Goal: Task Accomplishment & Management: Use online tool/utility

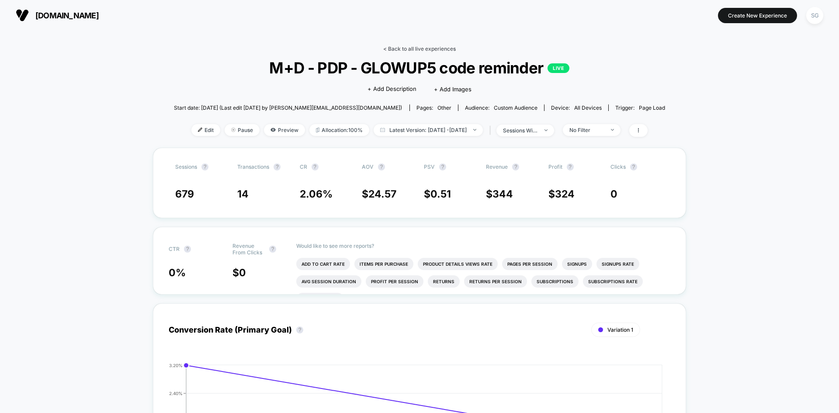
click at [444, 46] on link "< Back to all live experiences" at bounding box center [419, 48] width 73 height 7
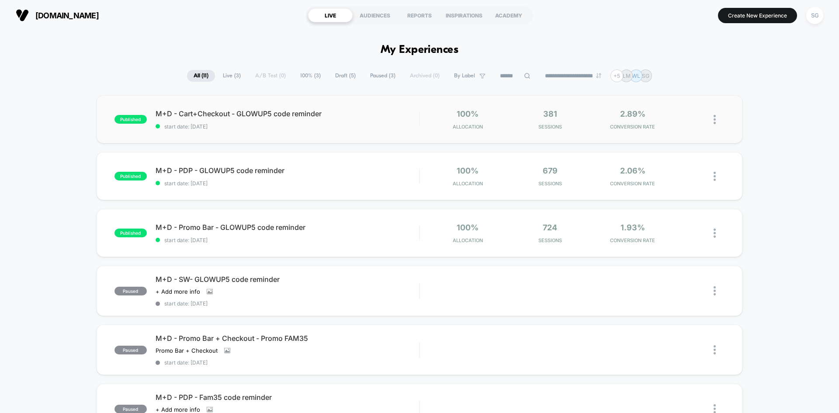
click at [715, 118] on img at bounding box center [714, 119] width 2 height 9
click at [671, 72] on div "Edit" at bounding box center [669, 69] width 79 height 20
click at [383, 14] on div "AUDIENCES" at bounding box center [374, 15] width 45 height 14
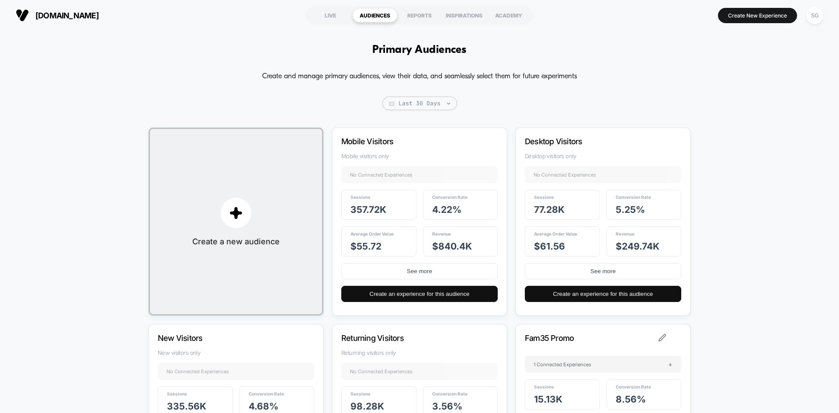
click at [714, 157] on div "Primary Audiences Create and manage primary audiences, view their data, and sea…" at bounding box center [419, 291] width 839 height 521
click at [332, 17] on div "LIVE" at bounding box center [330, 15] width 45 height 14
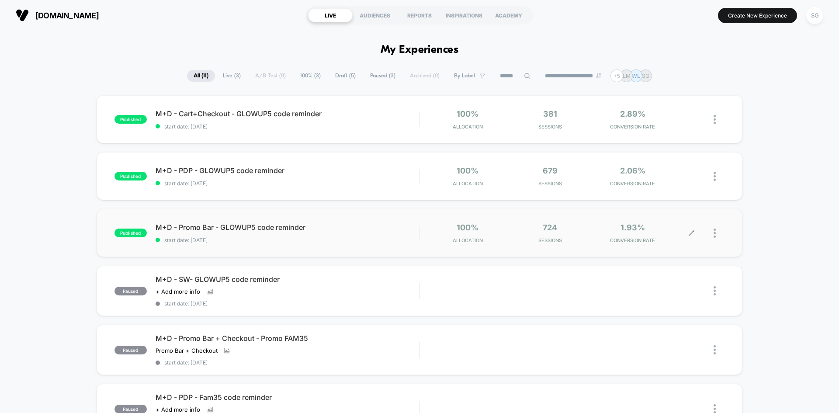
click at [691, 234] on icon at bounding box center [691, 233] width 7 height 7
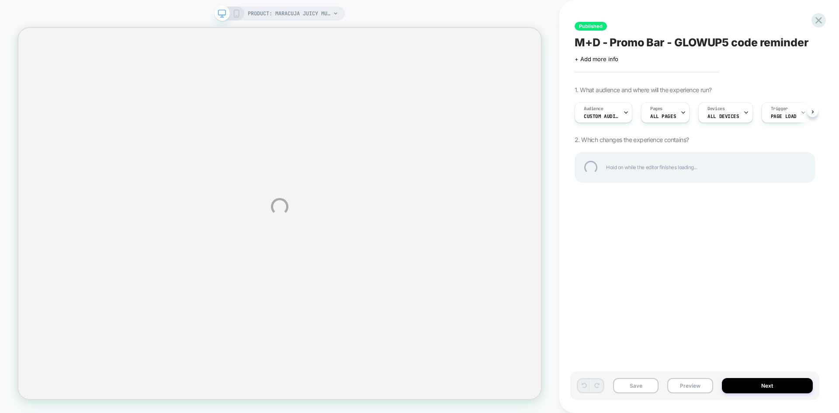
click at [614, 110] on div "PRODUCT: maracuja juicy multi-stick beautiseal PRODUCT: maracuja juicy multi-st…" at bounding box center [419, 206] width 839 height 413
click at [609, 110] on div "PRODUCT: maracuja juicy multi-stick beautiseal PRODUCT: maracuja juicy multi-st…" at bounding box center [419, 206] width 839 height 413
click at [626, 109] on div "PRODUCT: maracuja juicy multi-stick beautiseal PRODUCT: maracuja juicy multi-st…" at bounding box center [419, 206] width 839 height 413
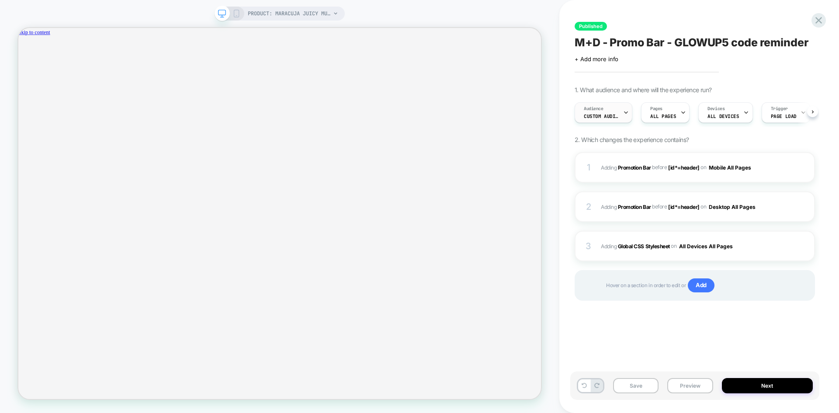
click at [619, 112] on div "Audience Custom Audience" at bounding box center [601, 113] width 52 height 20
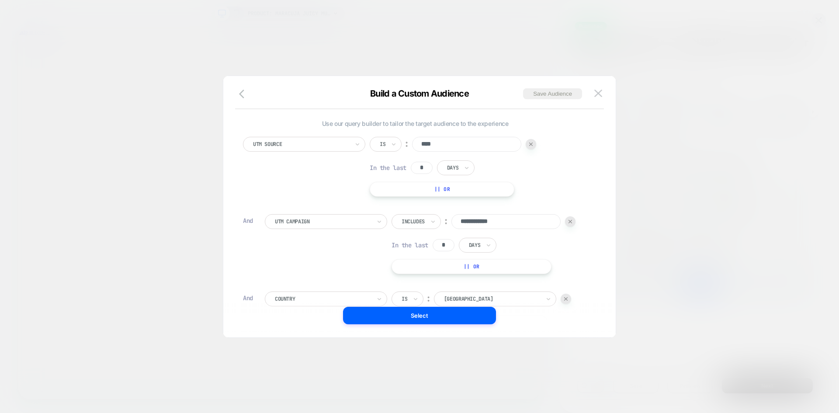
scroll to position [9, 0]
click at [598, 97] on img at bounding box center [598, 93] width 8 height 7
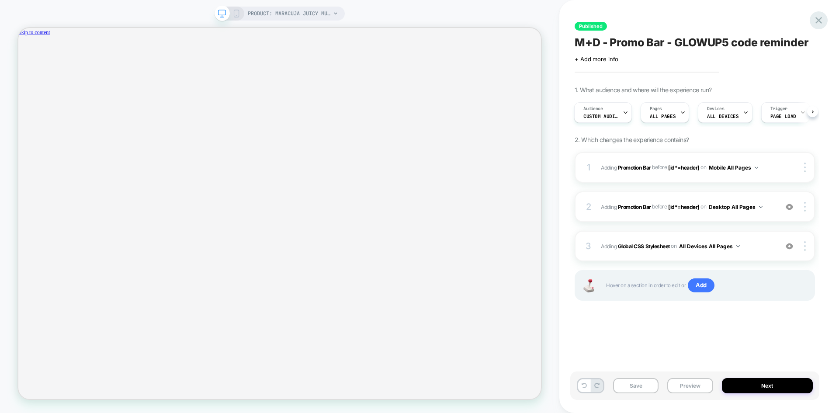
click at [820, 21] on icon at bounding box center [818, 20] width 12 height 12
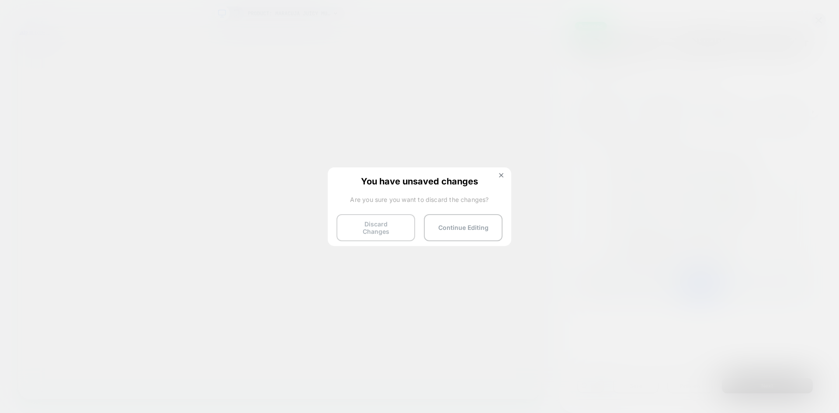
click at [373, 230] on button "Discard Changes" at bounding box center [375, 227] width 79 height 27
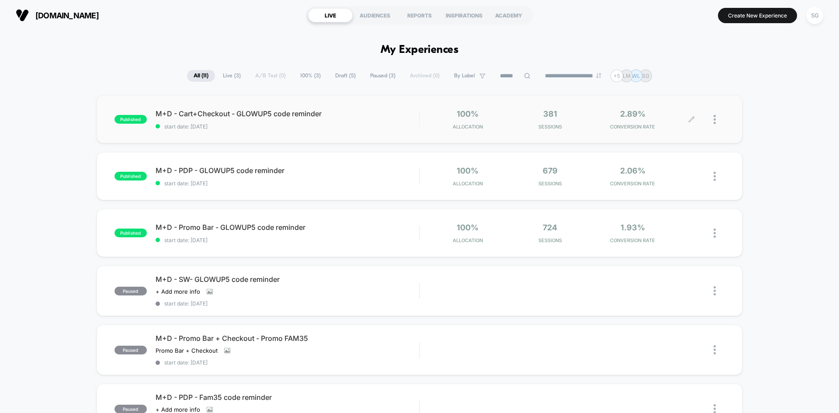
click at [691, 119] on icon at bounding box center [691, 119] width 7 height 7
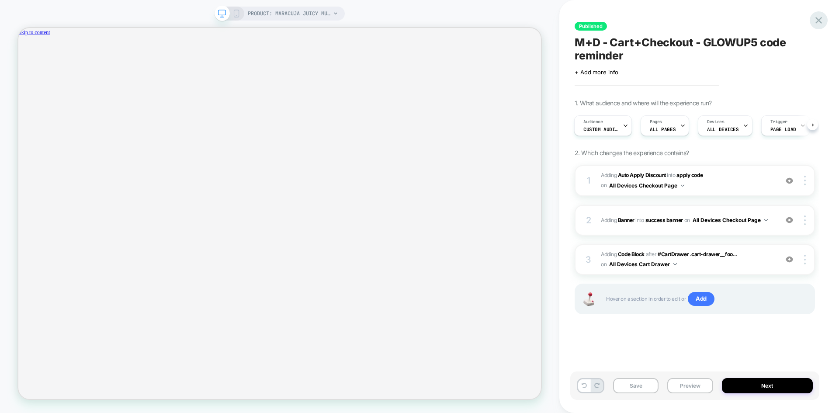
click at [811, 17] on div at bounding box center [818, 20] width 18 height 18
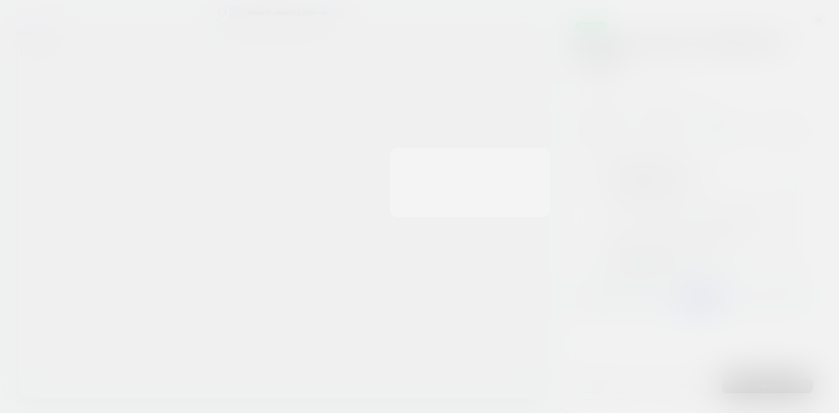
scroll to position [0, 637]
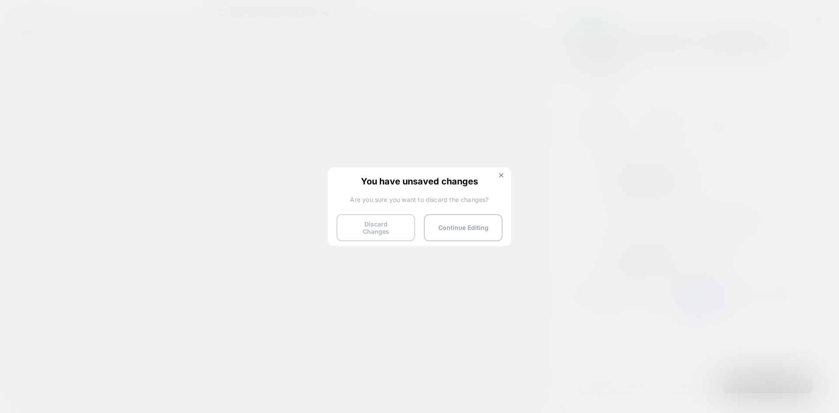
click at [370, 224] on button "Discard Changes" at bounding box center [375, 227] width 79 height 27
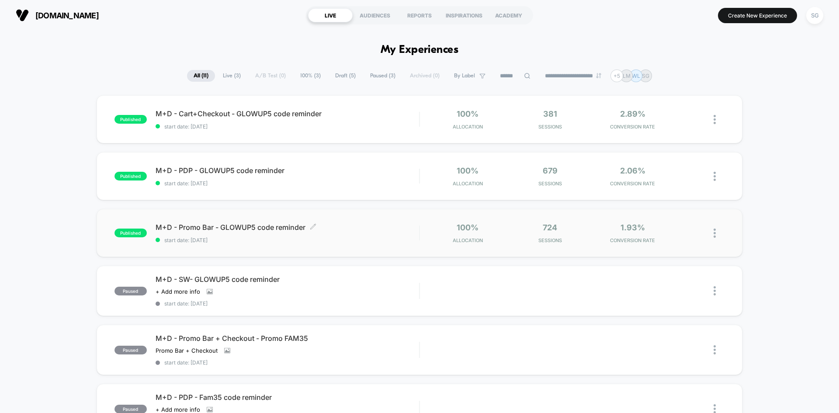
click at [230, 235] on div "M+D - Promo Bar - GLOWUP5 code reminder Click to edit experience details Click …" at bounding box center [286, 233] width 263 height 21
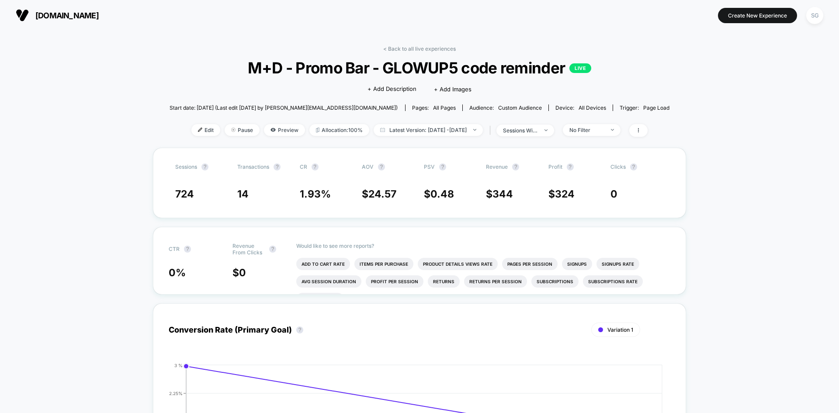
click at [99, 16] on span "[DOMAIN_NAME]" at bounding box center [66, 15] width 63 height 9
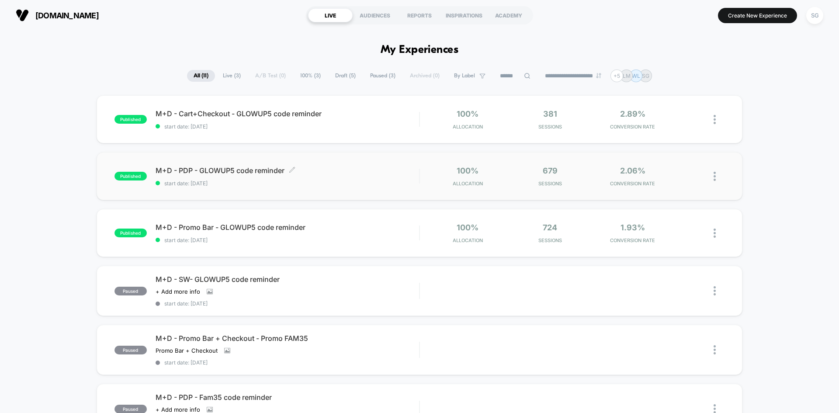
click at [231, 173] on span "M+D - PDP - GLOWUP5 code reminder Click to edit experience details" at bounding box center [286, 170] width 263 height 9
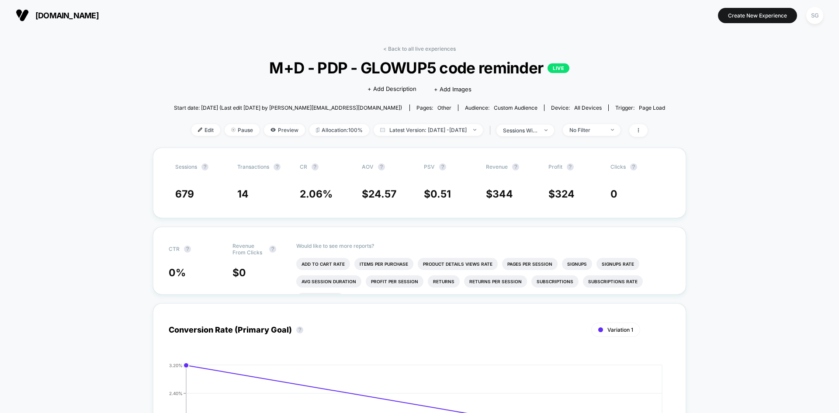
click at [37, 20] on button "[DOMAIN_NAME]" at bounding box center [57, 15] width 88 height 14
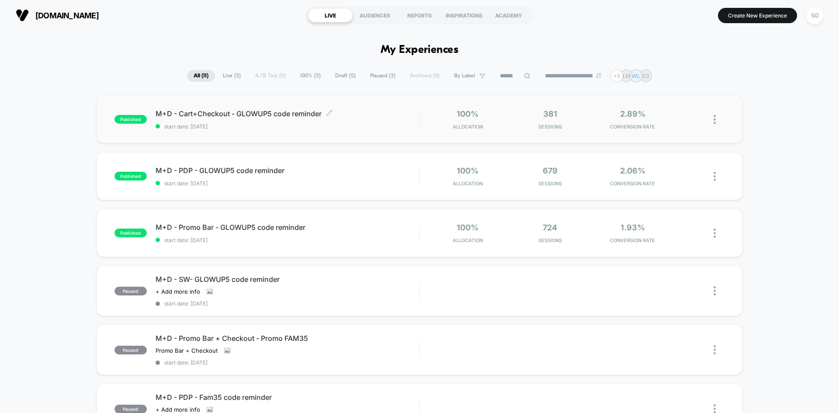
click at [218, 110] on span "M+D - Cart+Checkout - GLOWUP5 code reminder Click to edit experience details" at bounding box center [286, 113] width 263 height 9
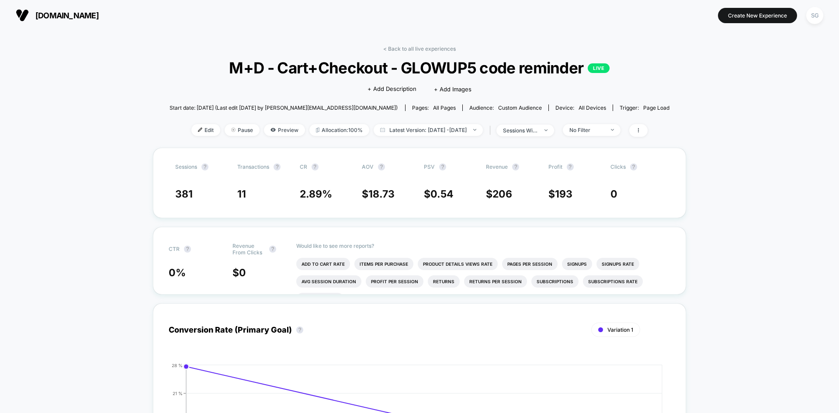
click at [663, 68] on div "< Back to all live experiences M+D - Cart+Checkout - GLOWUP5 code reminder LIVE…" at bounding box center [419, 96] width 500 height 102
click at [417, 51] on link "< Back to all live experiences" at bounding box center [419, 48] width 73 height 7
